Goal: Information Seeking & Learning: Learn about a topic

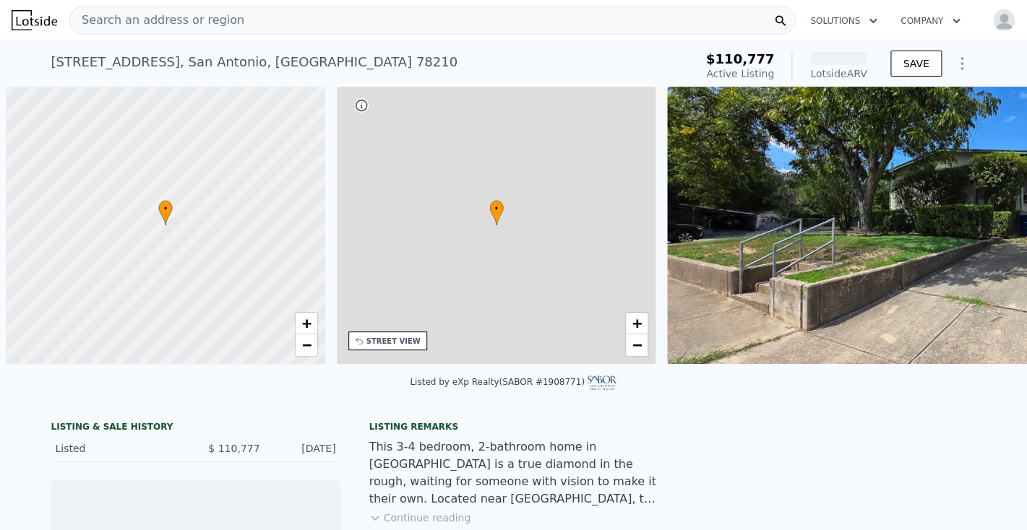
scroll to position [0, 6]
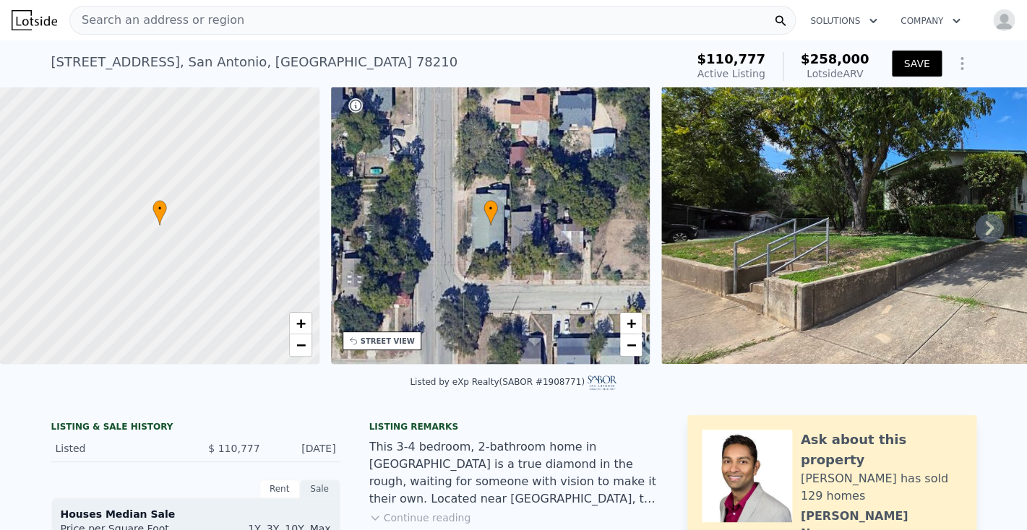
click at [131, 20] on span "Search an address or region" at bounding box center [157, 20] width 174 height 17
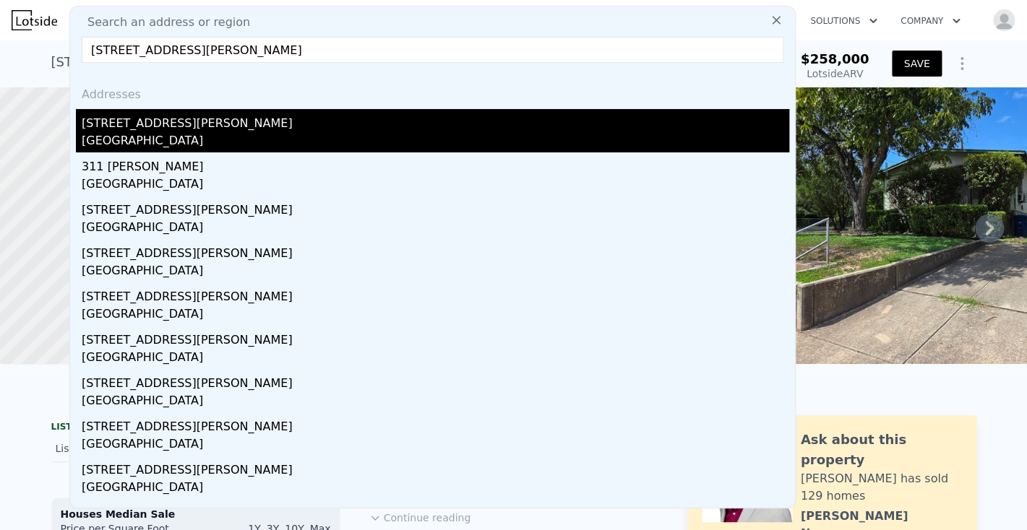
type input "321 Ferguson, San Antonio, TX 78203"
click at [156, 125] on div "[STREET_ADDRESS][PERSON_NAME]" at bounding box center [435, 120] width 707 height 23
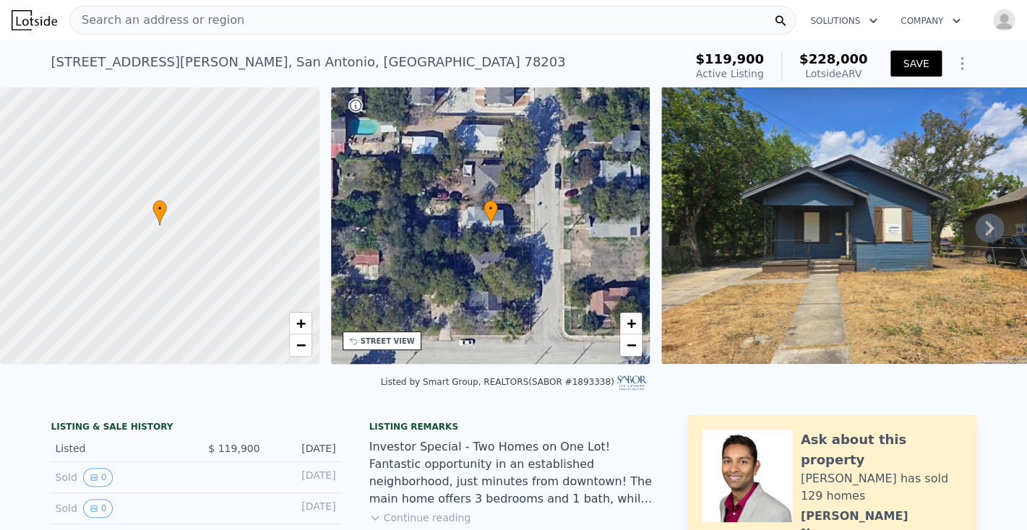
click at [909, 60] on button "SAVE" at bounding box center [915, 64] width 51 height 26
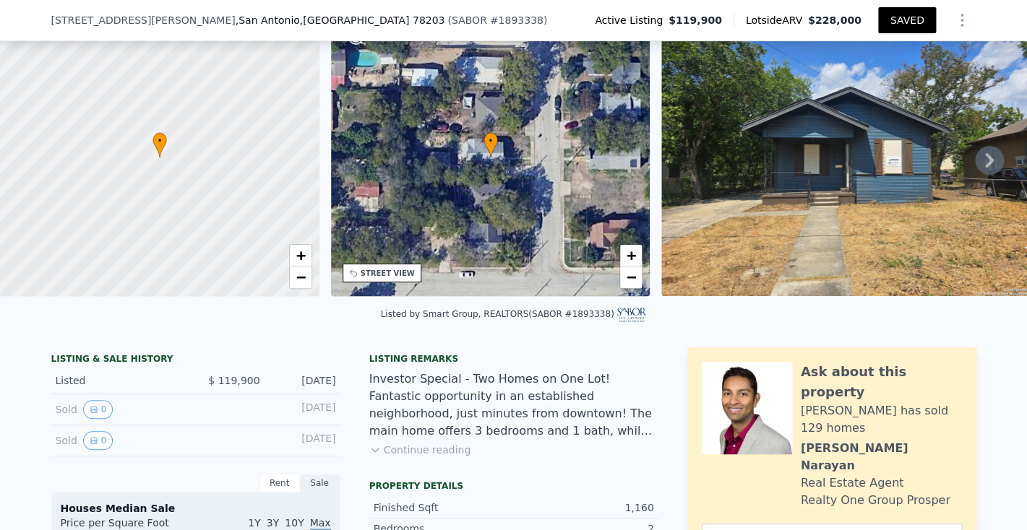
scroll to position [63, 0]
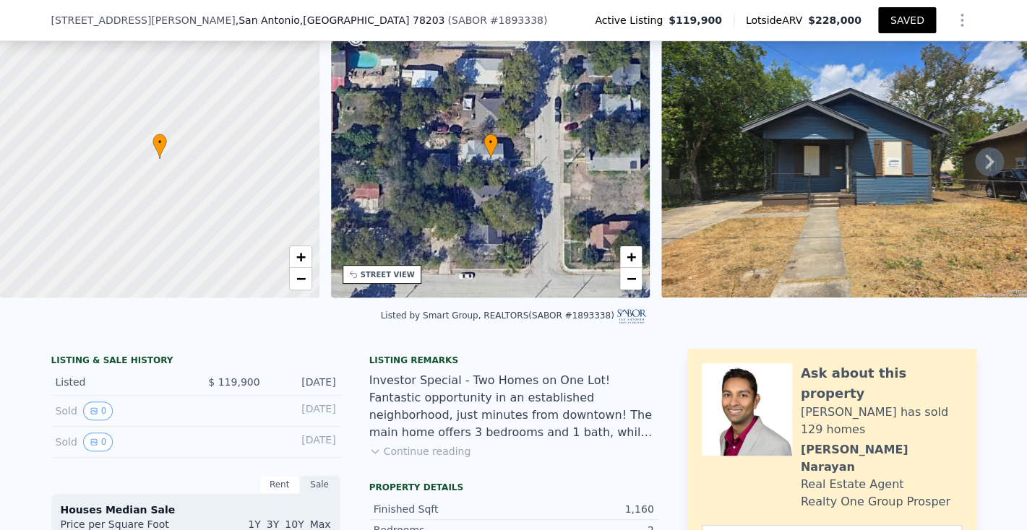
scroll to position [66, 0]
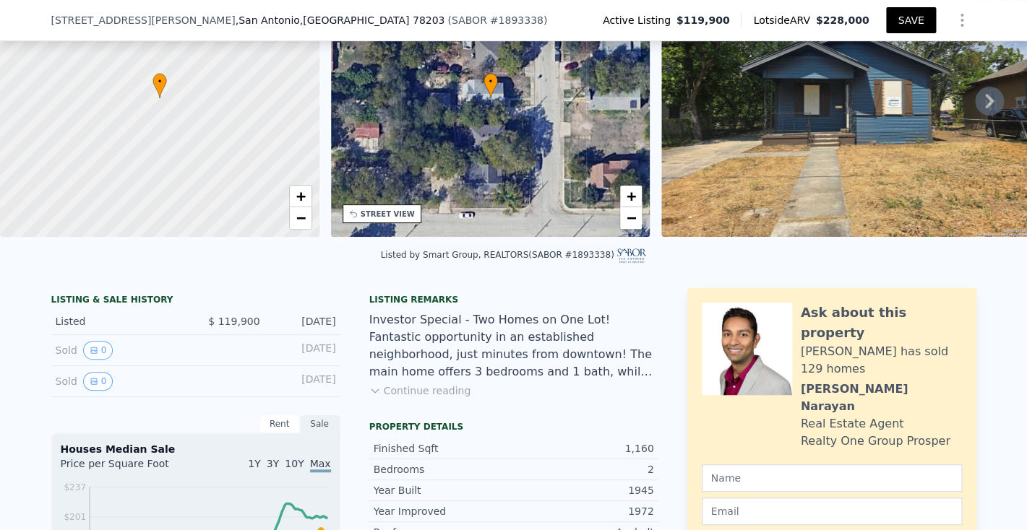
scroll to position [128, 0]
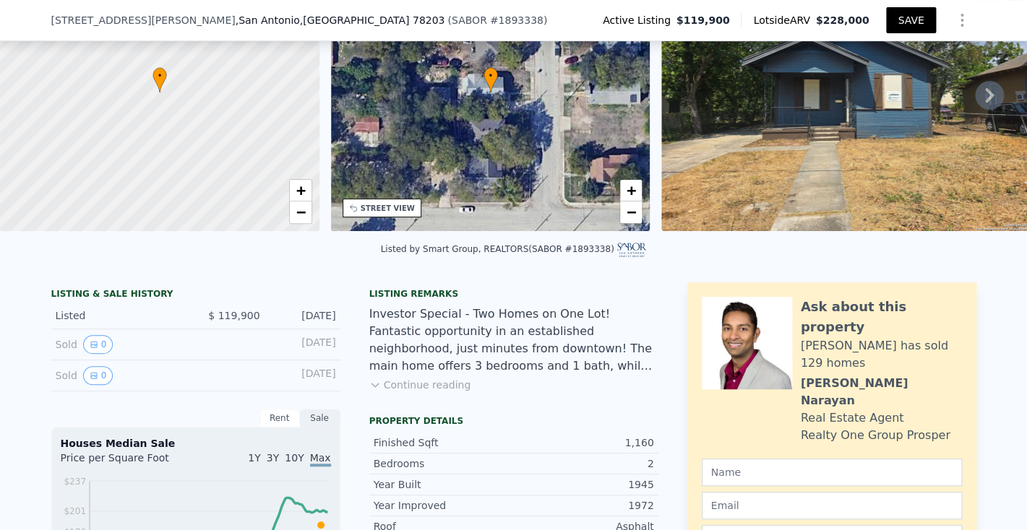
click at [910, 20] on button "SAVE" at bounding box center [910, 20] width 49 height 26
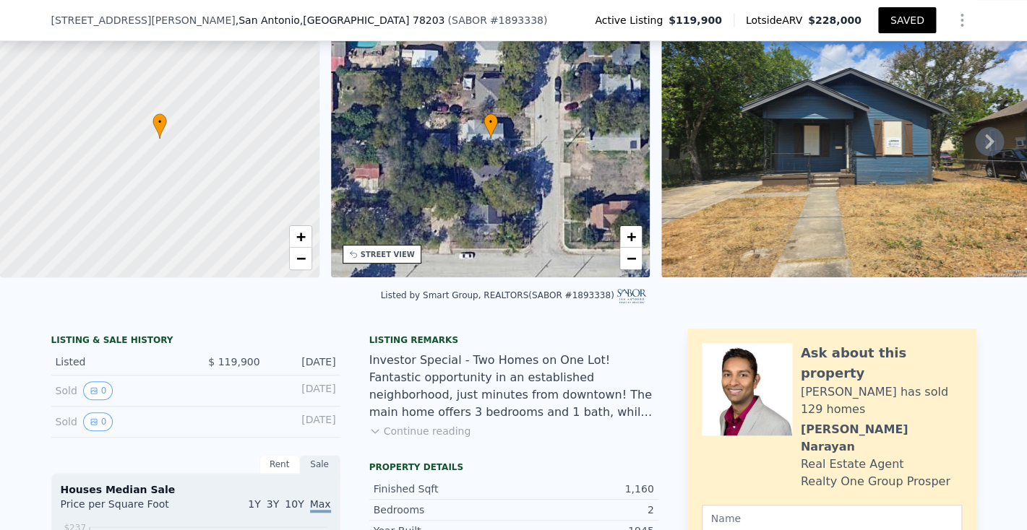
scroll to position [72, 0]
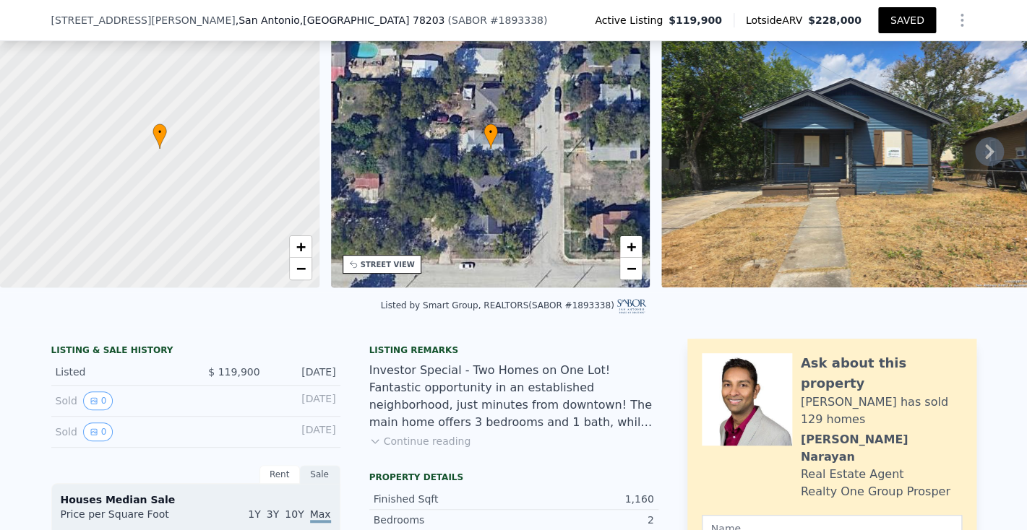
click at [491, 186] on div "• + −" at bounding box center [490, 148] width 319 height 277
click at [628, 243] on span "+" at bounding box center [630, 247] width 9 height 18
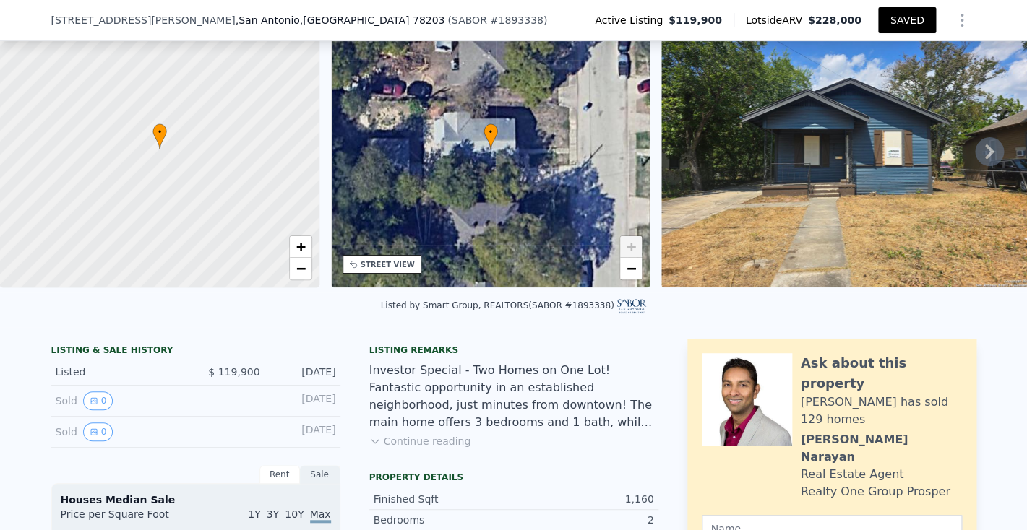
click at [389, 262] on div "STREET VIEW" at bounding box center [387, 264] width 54 height 11
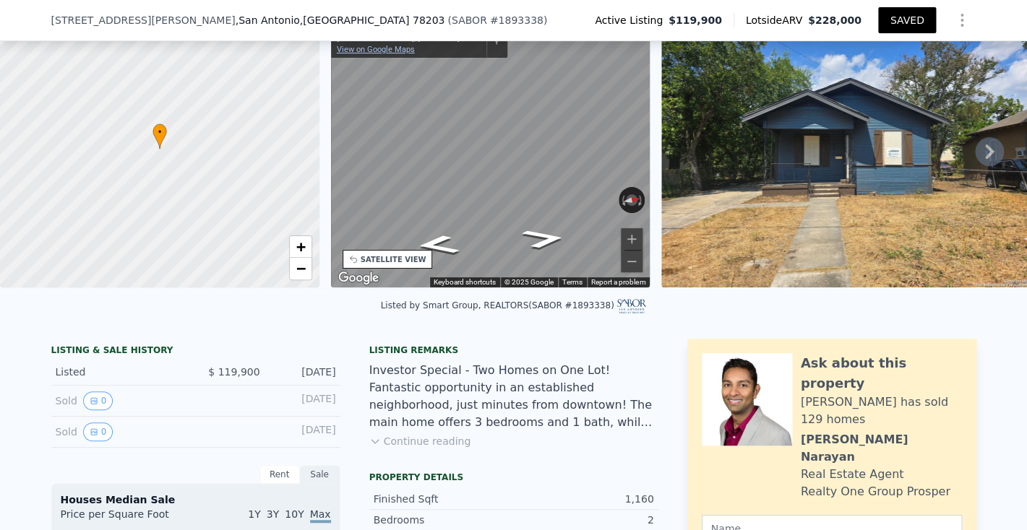
click at [376, 47] on link "View on Google Maps" at bounding box center [376, 49] width 78 height 9
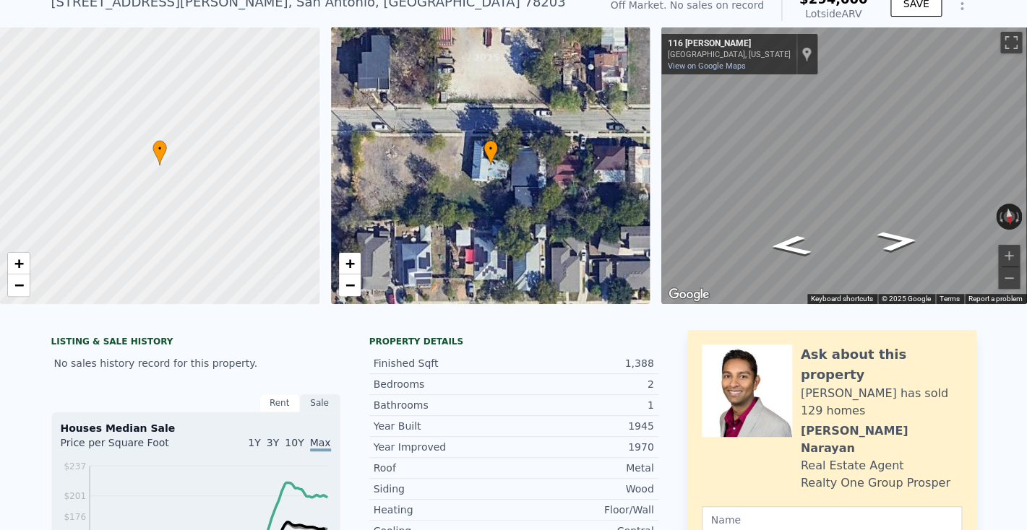
scroll to position [61, 0]
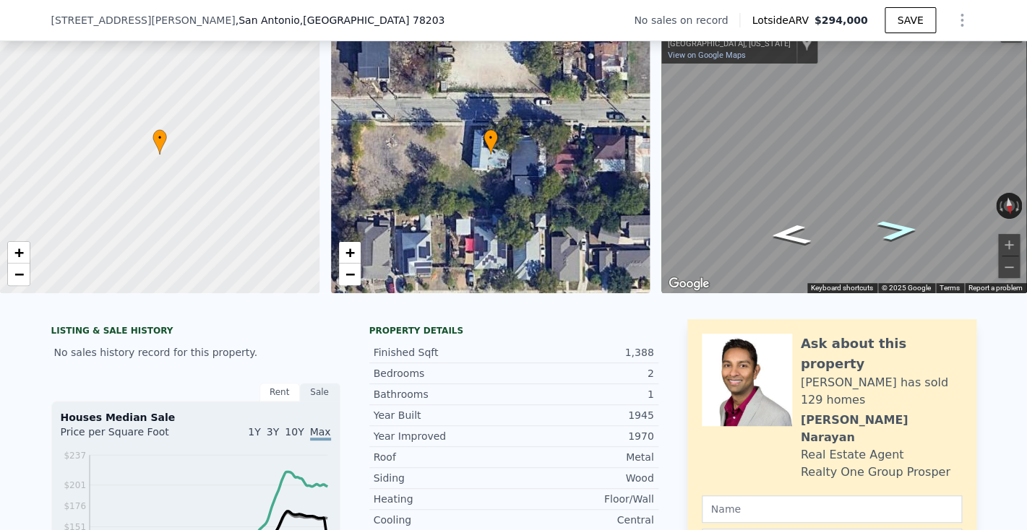
click at [896, 229] on icon "Go West, Dashiell" at bounding box center [897, 230] width 77 height 30
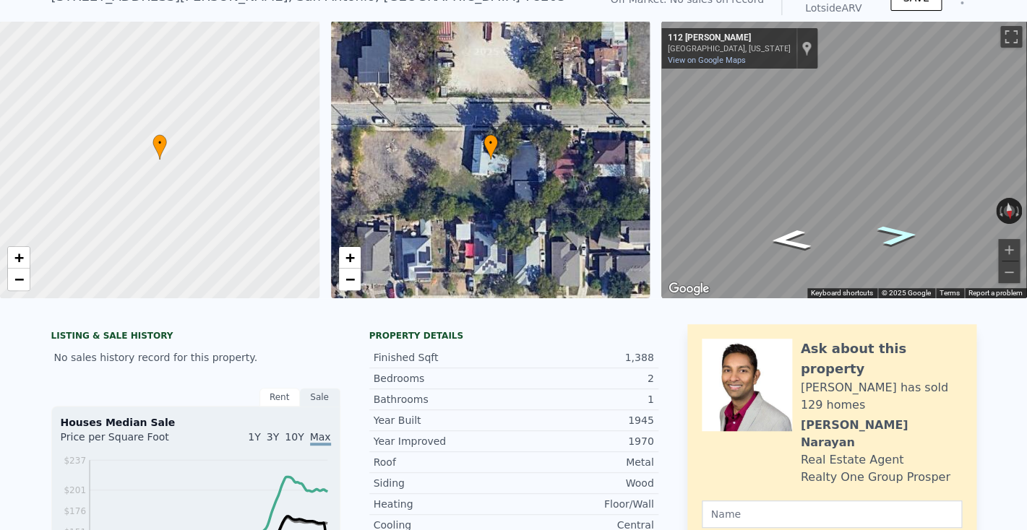
click at [894, 229] on icon "Go West, Dashiell" at bounding box center [897, 235] width 77 height 30
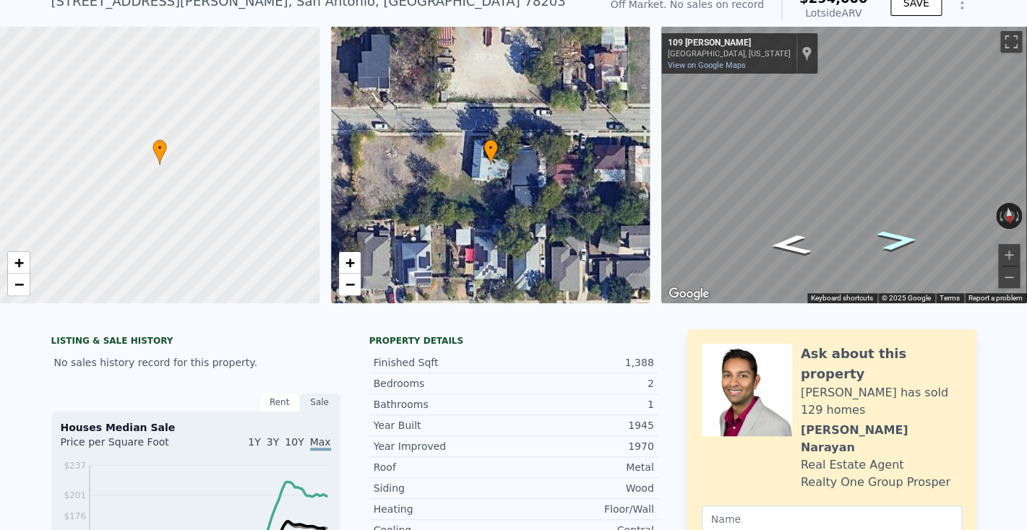
click at [894, 229] on icon "Go West, Dashiell" at bounding box center [897, 240] width 77 height 30
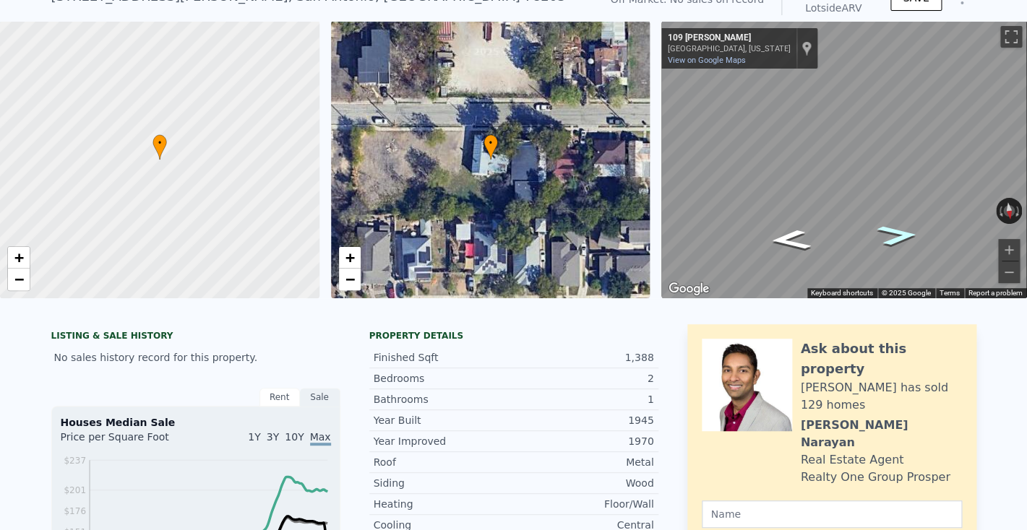
click at [894, 229] on icon "Go West, Dashiell" at bounding box center [897, 235] width 77 height 30
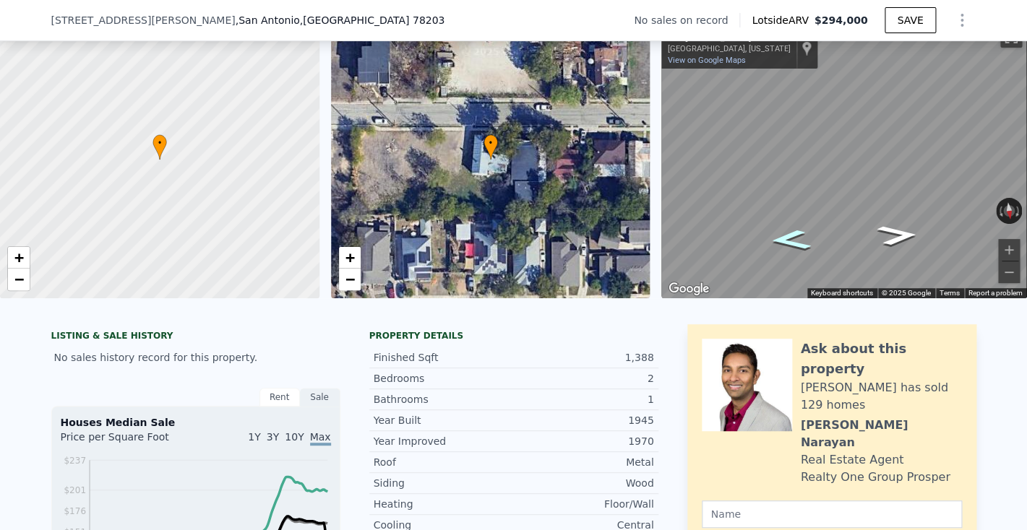
click at [807, 232] on icon "Go East, Dashiell" at bounding box center [790, 240] width 77 height 30
click at [898, 232] on icon "Go West, Dashiell" at bounding box center [897, 235] width 77 height 30
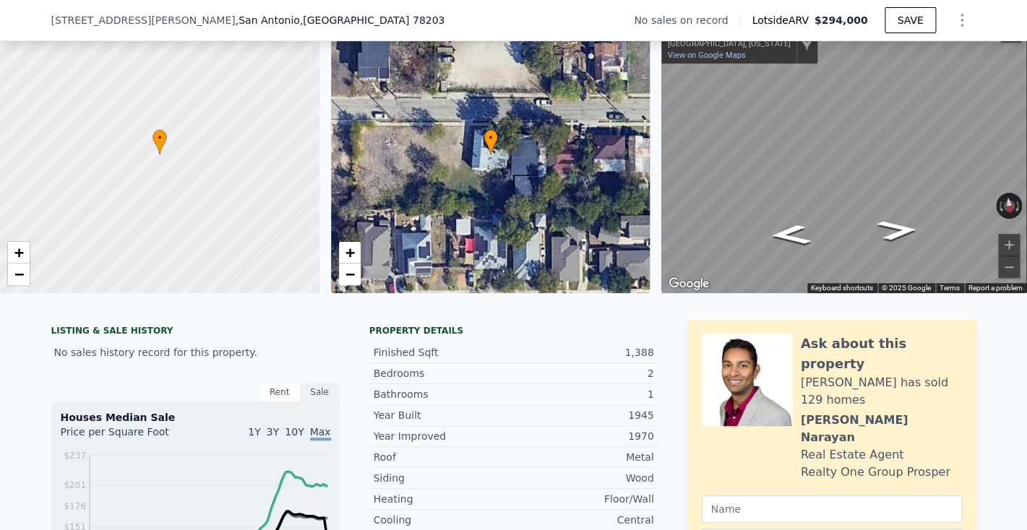
scroll to position [66, 0]
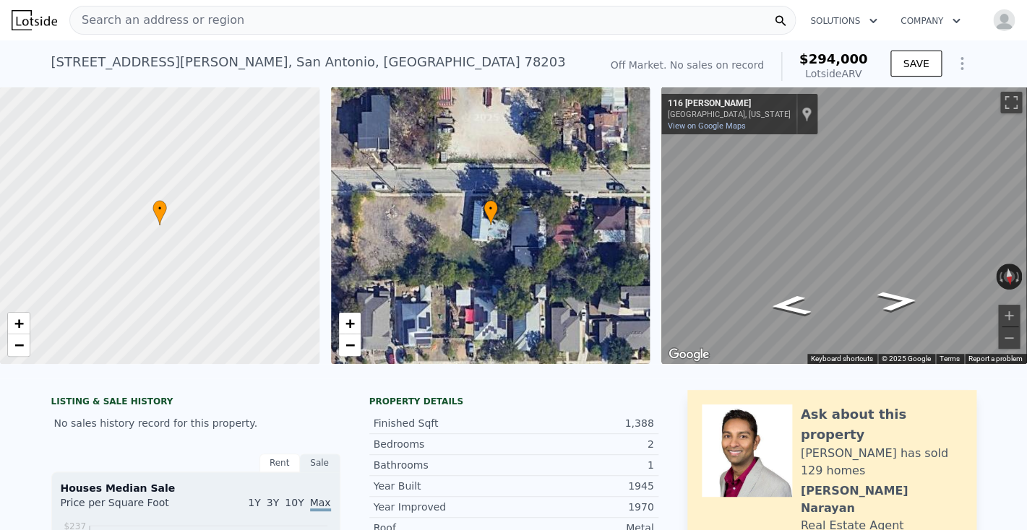
click at [125, 14] on span "Search an address or region" at bounding box center [157, 20] width 174 height 17
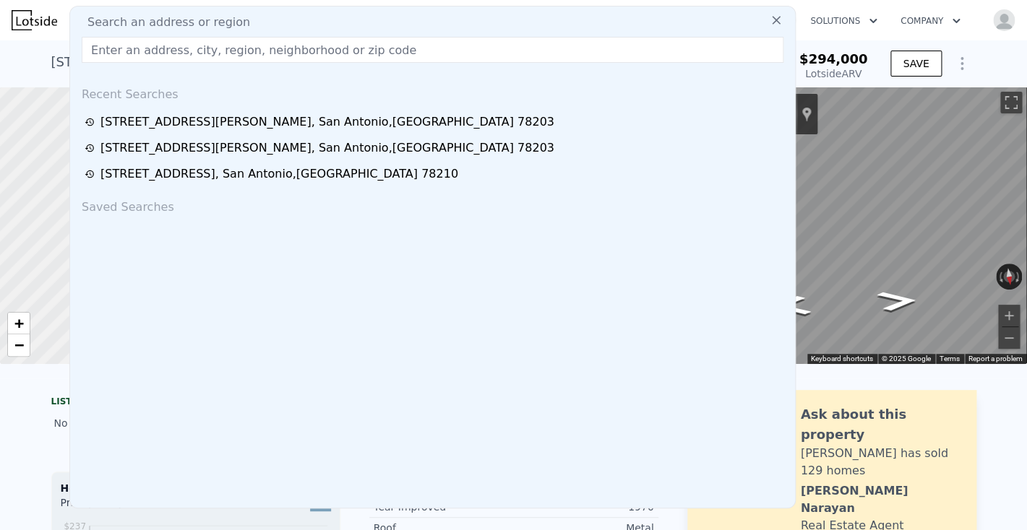
click at [103, 56] on input "text" at bounding box center [432, 50] width 701 height 26
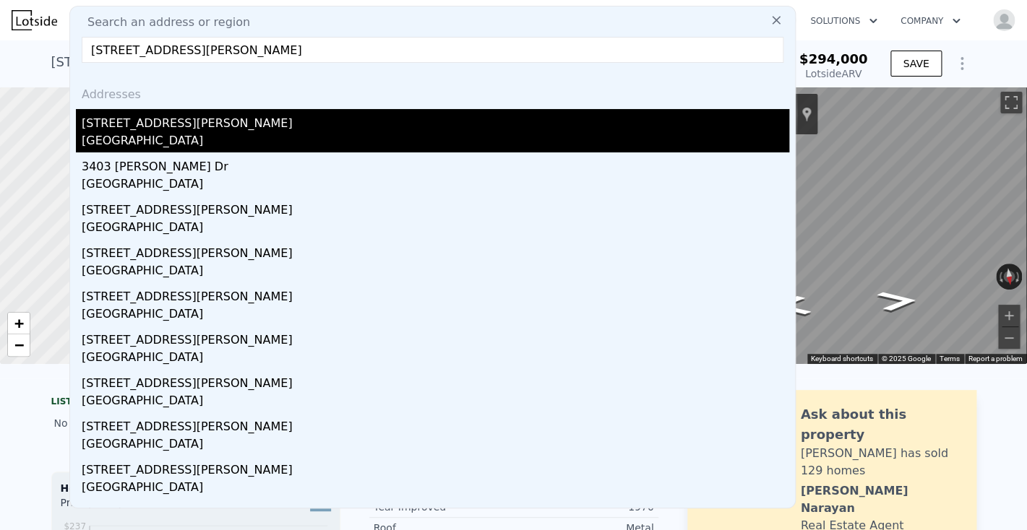
type input "[STREET_ADDRESS][PERSON_NAME]"
click at [155, 124] on div "[STREET_ADDRESS][PERSON_NAME]" at bounding box center [435, 120] width 707 height 23
